Goal: Navigation & Orientation: Find specific page/section

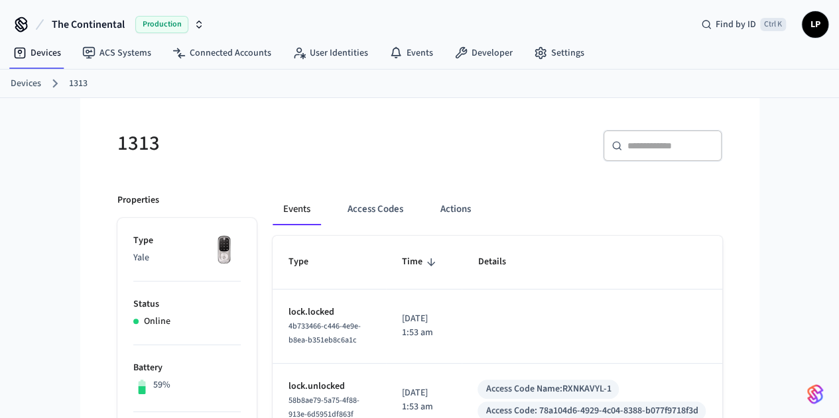
click at [33, 80] on link "Devices" at bounding box center [26, 84] width 30 height 14
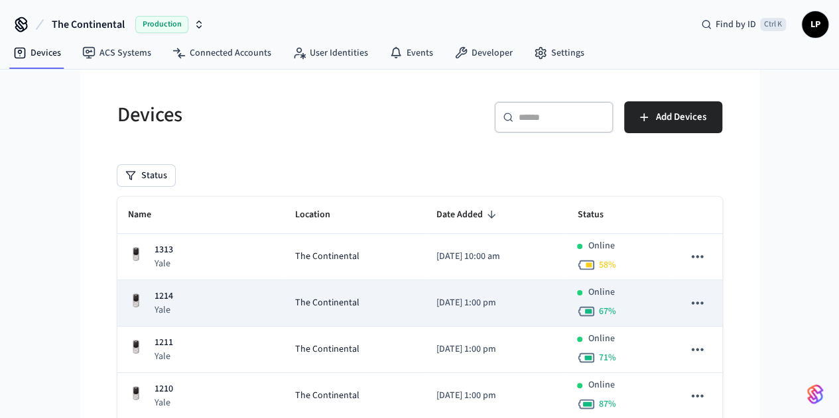
click at [370, 294] on td "The Continental" at bounding box center [354, 303] width 141 height 46
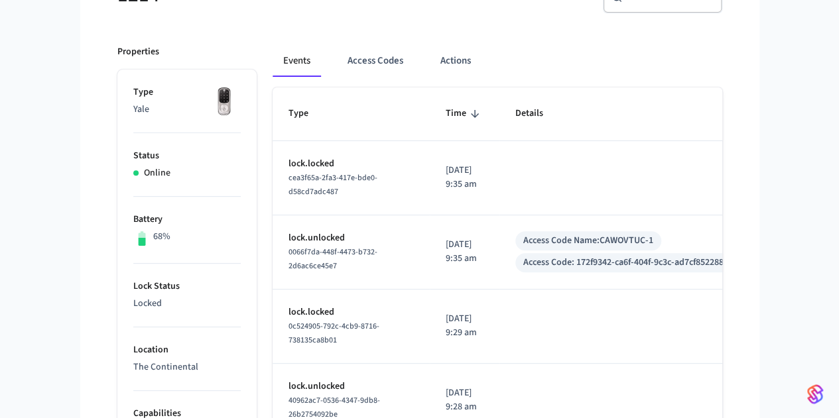
scroll to position [146, 0]
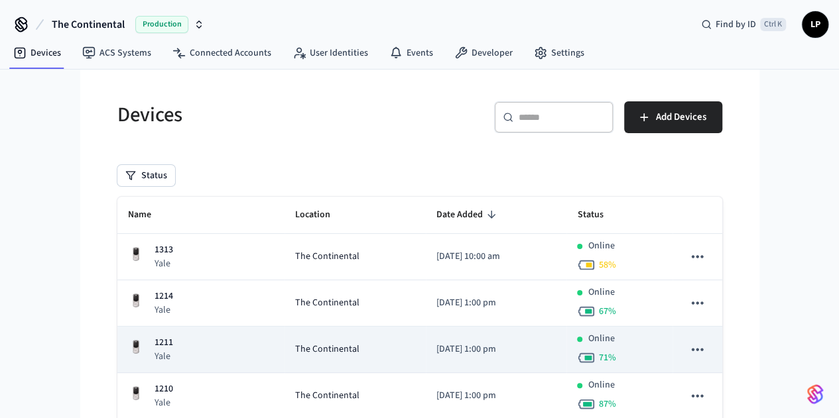
click at [341, 344] on div "The Continental" at bounding box center [355, 350] width 120 height 14
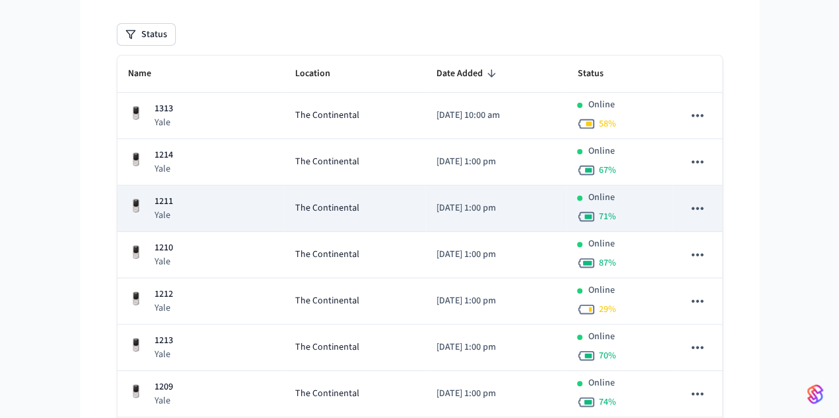
scroll to position [146, 0]
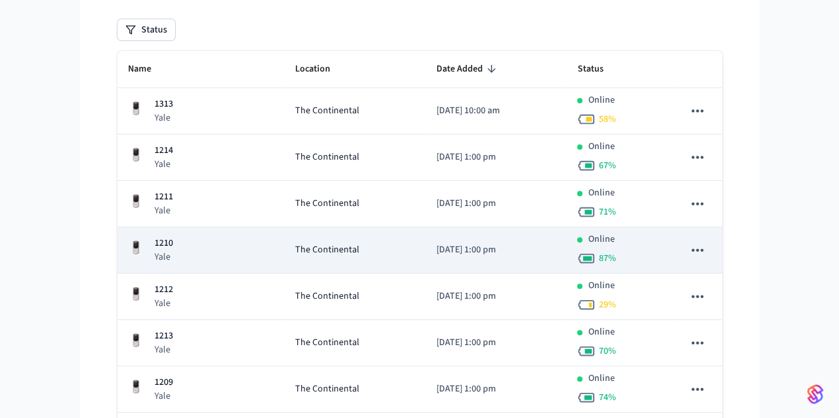
click at [188, 239] on div "1210 [GEOGRAPHIC_DATA]" at bounding box center [201, 250] width 146 height 27
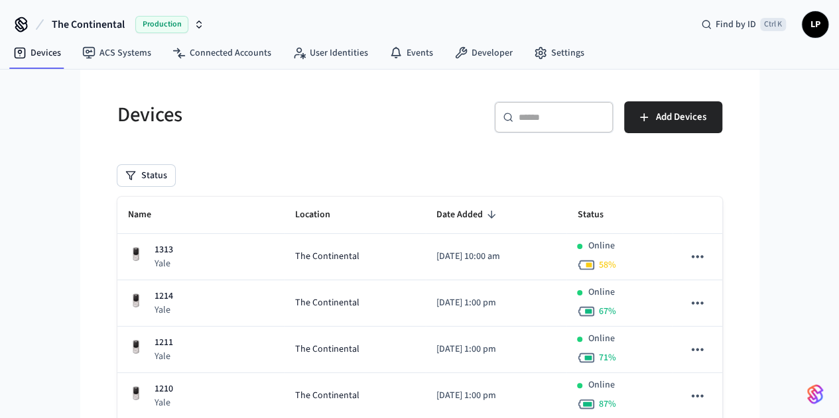
scroll to position [146, 0]
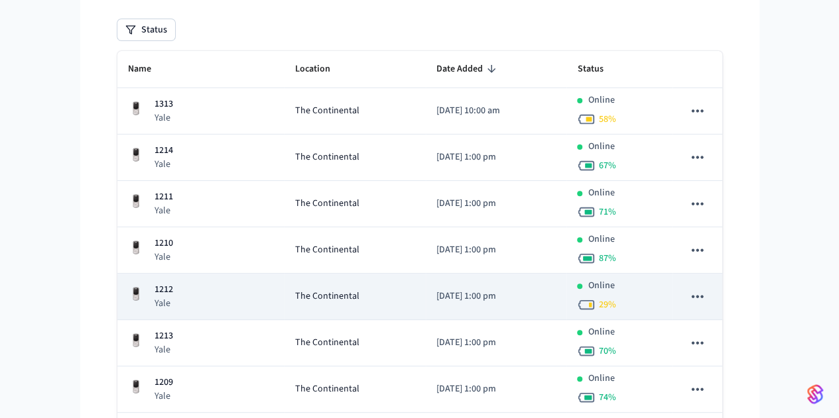
click at [174, 280] on td "1212 [GEOGRAPHIC_DATA]" at bounding box center [200, 297] width 167 height 46
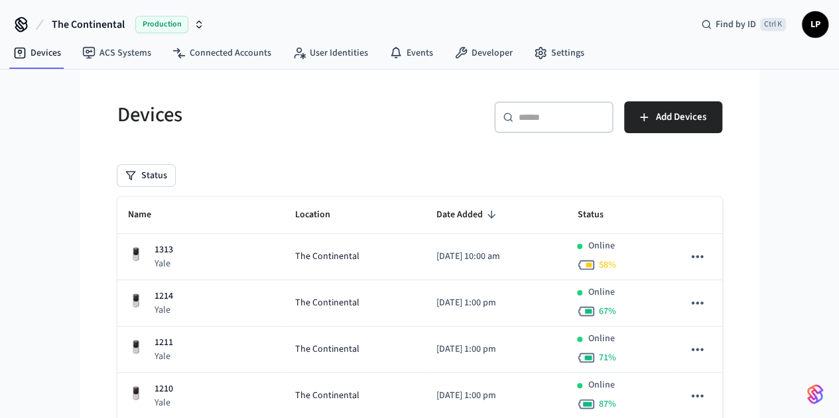
scroll to position [146, 0]
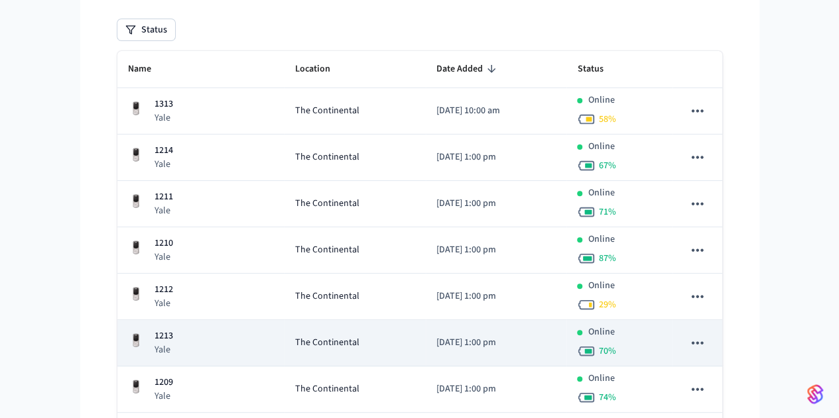
click at [184, 339] on div "1213 Yale" at bounding box center [201, 342] width 146 height 27
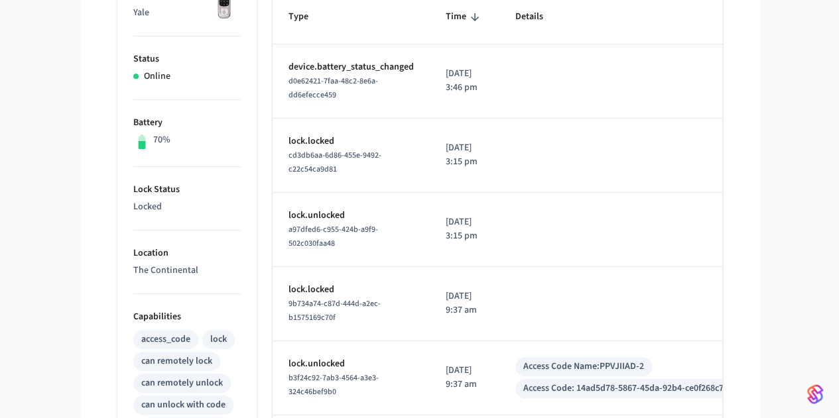
scroll to position [245, 0]
